Goal: Information Seeking & Learning: Learn about a topic

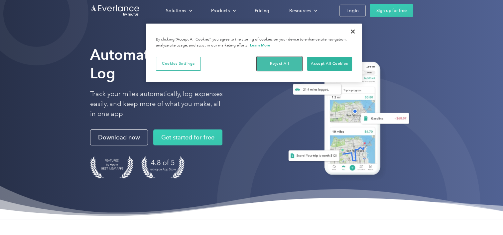
click at [282, 61] on button "Reject All" at bounding box center [279, 64] width 45 height 14
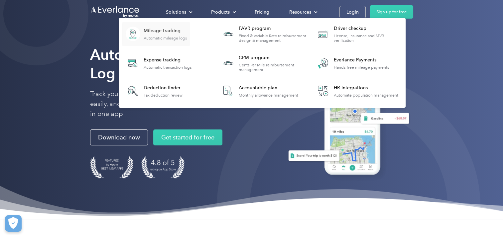
click at [164, 41] on link "Mileage tracking Automatic mileage logs" at bounding box center [156, 34] width 68 height 24
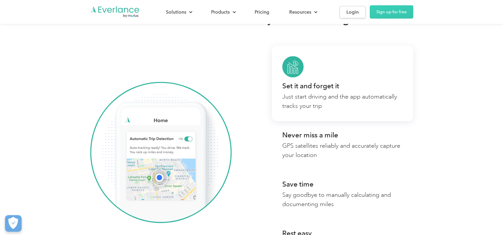
scroll to position [365, 0]
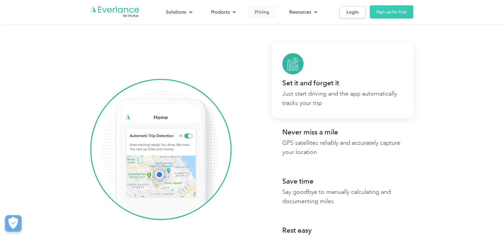
click at [256, 14] on div "Pricing" at bounding box center [261, 12] width 15 height 8
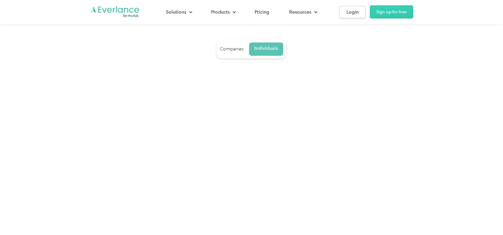
click at [267, 48] on div "Individuals" at bounding box center [266, 49] width 24 height 6
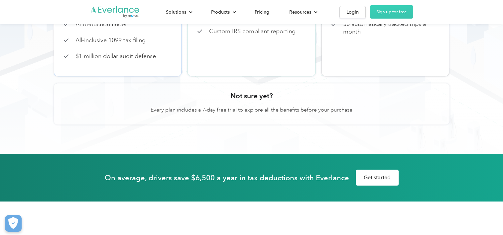
scroll to position [33, 0]
